Goal: Task Accomplishment & Management: Manage account settings

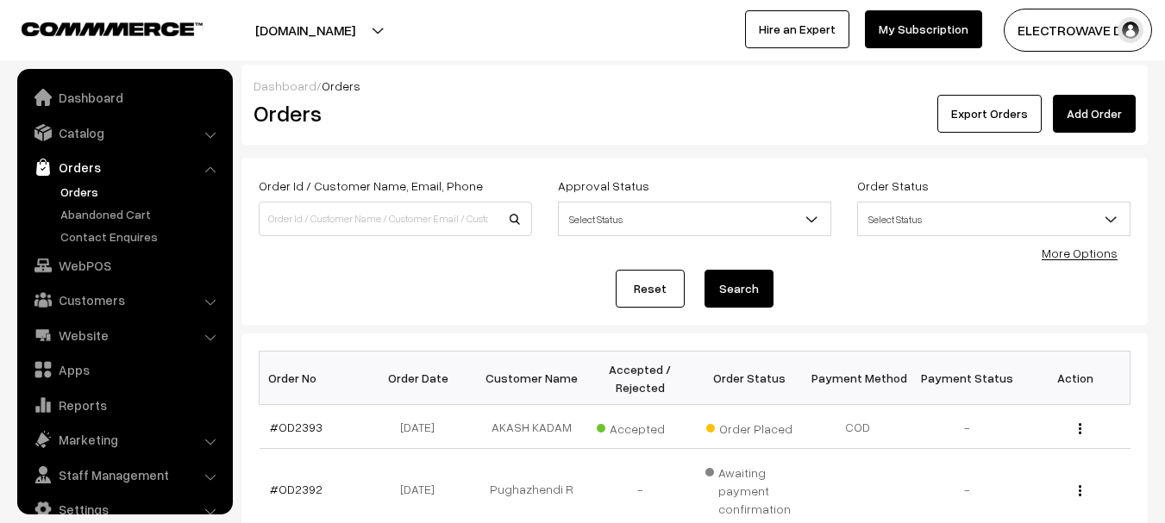
scroll to position [28, 0]
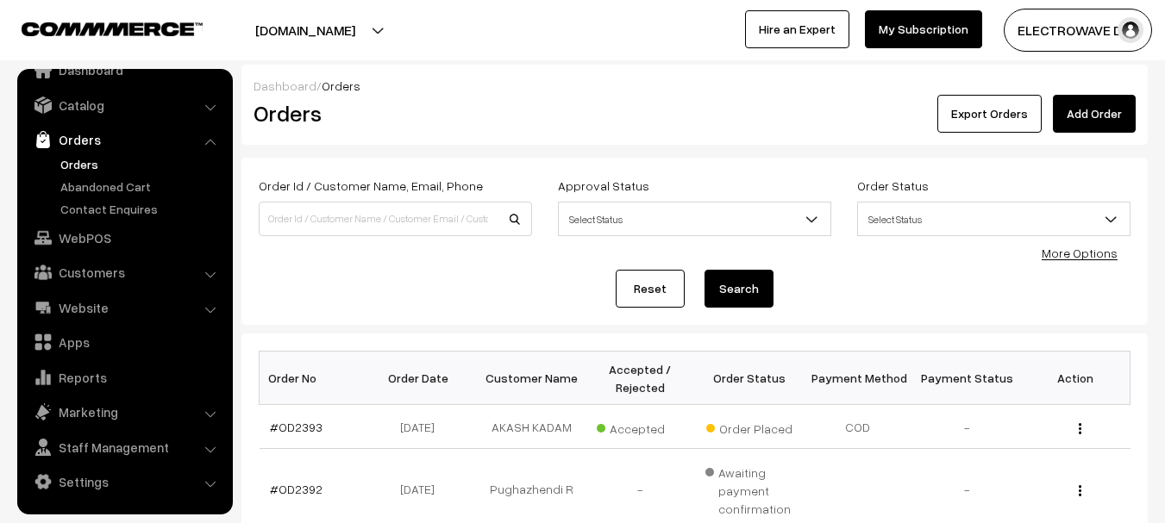
click at [90, 160] on link "Orders" at bounding box center [141, 164] width 171 height 18
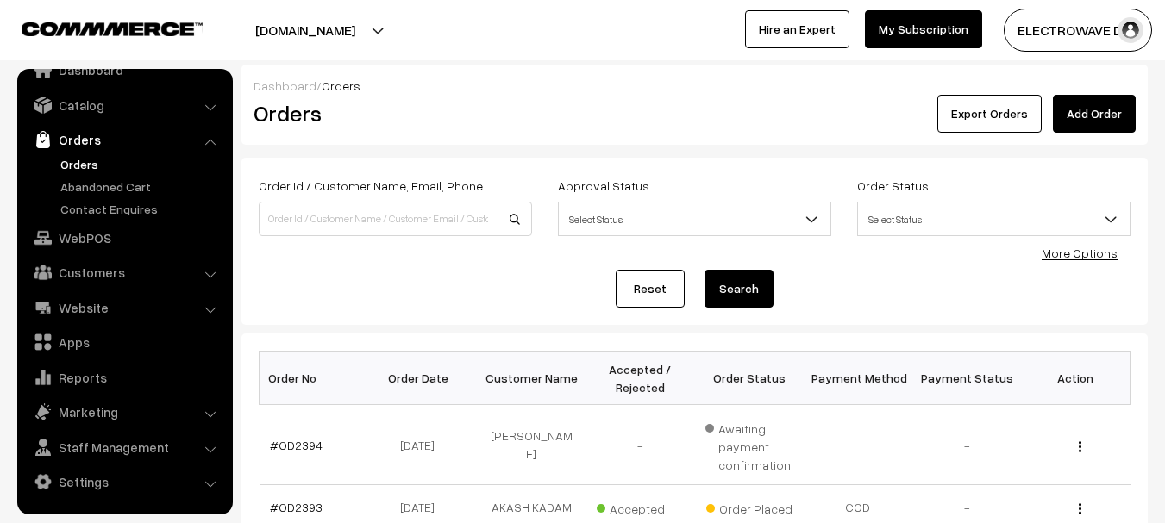
click at [79, 162] on link "Orders" at bounding box center [141, 164] width 171 height 18
click at [89, 169] on link "Orders" at bounding box center [141, 164] width 171 height 18
